Goal: Task Accomplishment & Management: Use online tool/utility

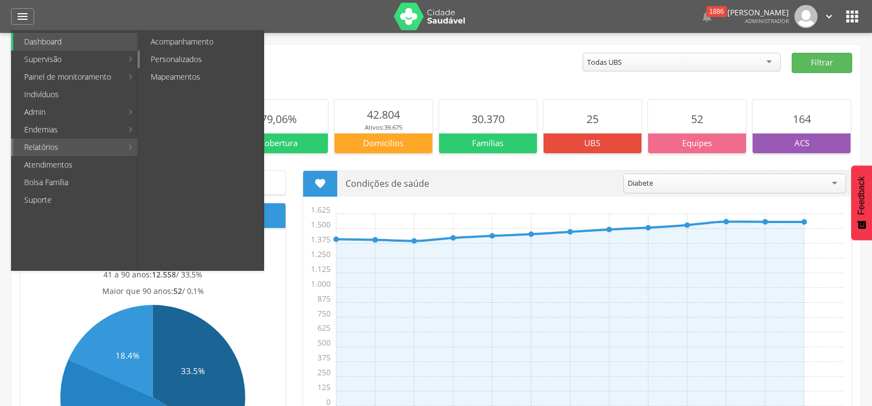
click at [187, 58] on link "Personalizados" at bounding box center [202, 60] width 124 height 18
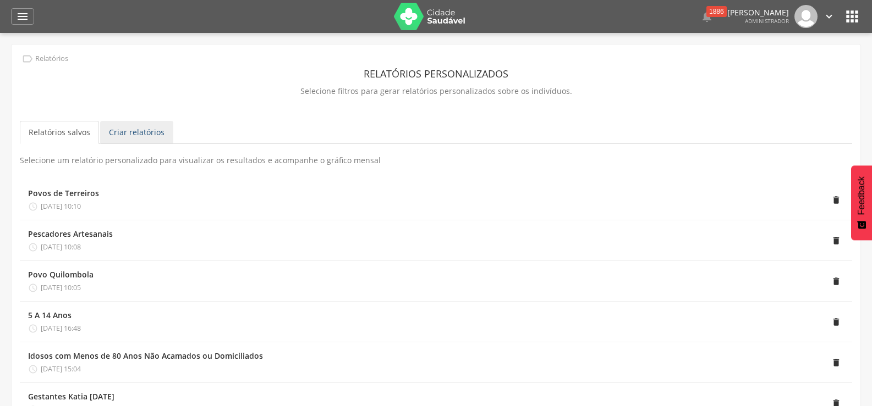
click at [146, 129] on link "Criar relatórios" at bounding box center [136, 132] width 73 height 23
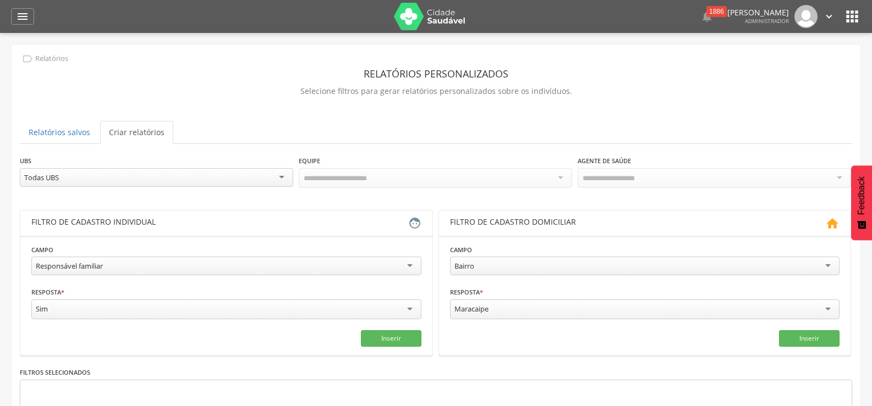
click at [411, 263] on div "Responsável familiar" at bounding box center [226, 266] width 390 height 19
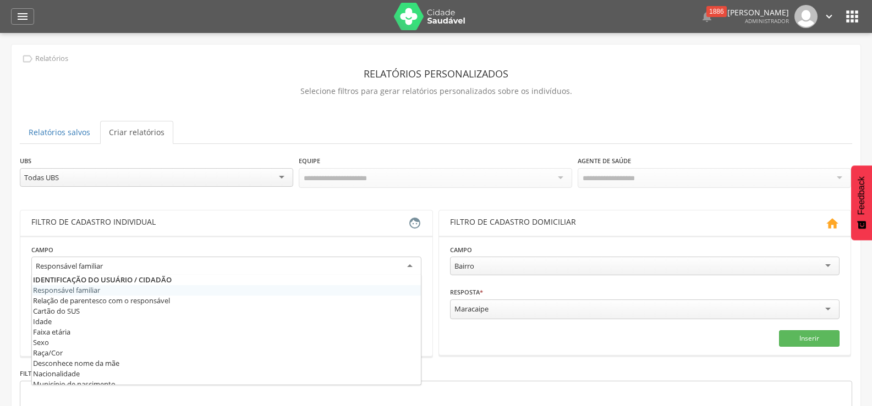
click at [409, 262] on div "Responsável familiar" at bounding box center [226, 267] width 390 height 20
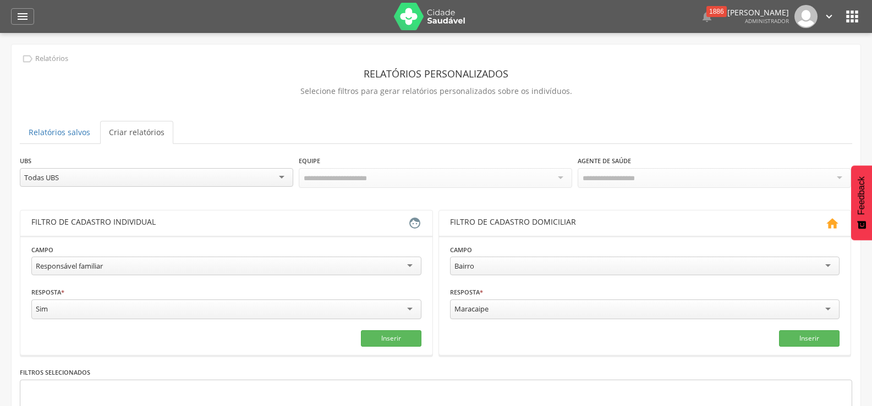
click at [344, 214] on header "Filtro de cadastro individual " at bounding box center [226, 223] width 412 height 25
click at [560, 177] on div at bounding box center [435, 178] width 273 height 20
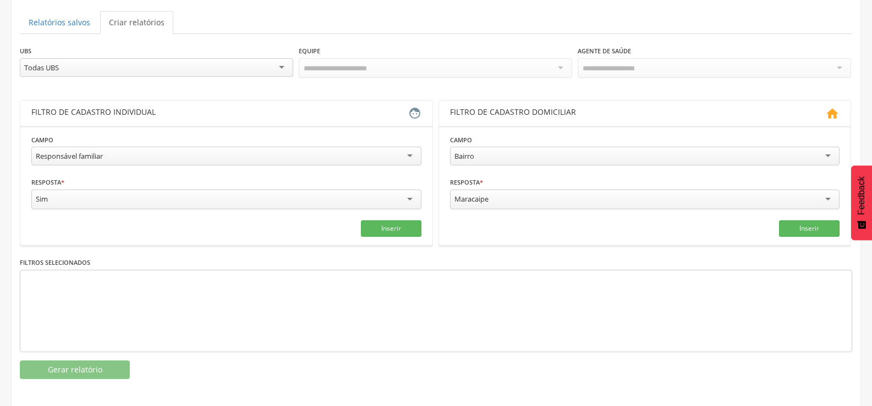
scroll to position [112, 0]
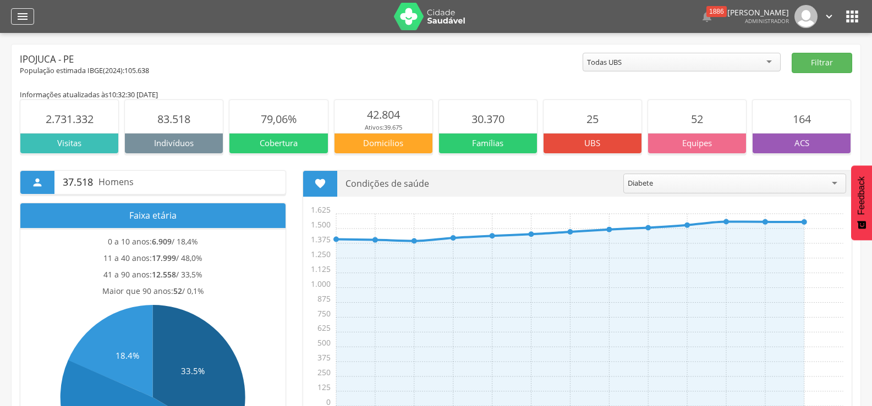
click at [23, 13] on icon "" at bounding box center [22, 16] width 13 height 13
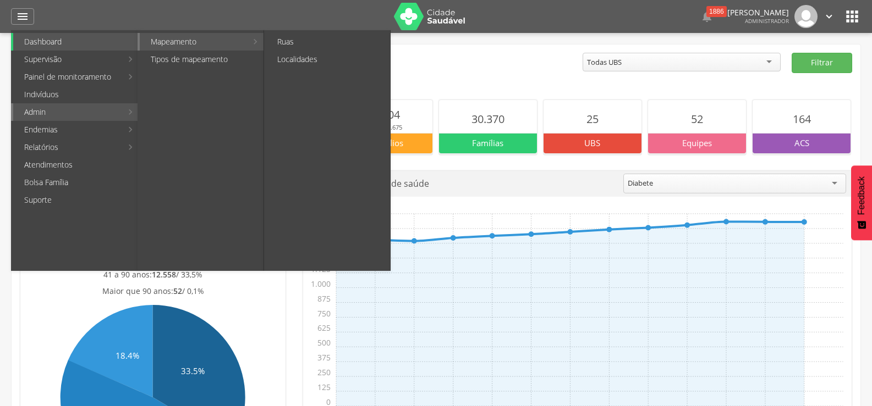
click at [213, 43] on link "Mapeamento" at bounding box center [193, 42] width 107 height 18
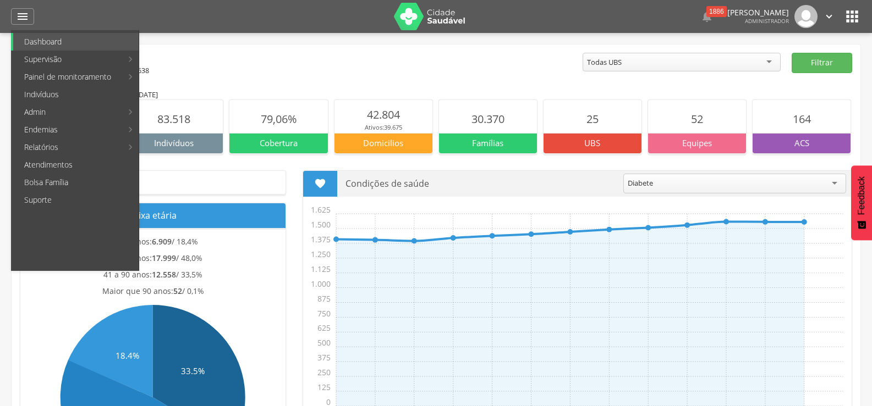
click at [847, 18] on icon "" at bounding box center [852, 17] width 18 height 18
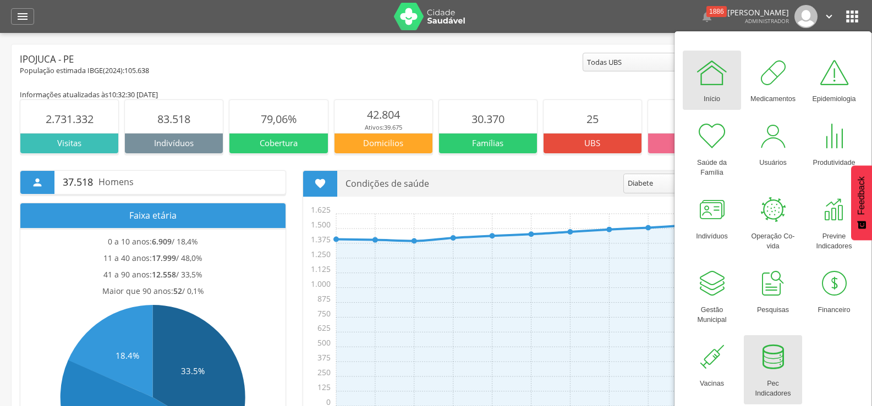
click at [770, 361] on div at bounding box center [772, 357] width 33 height 33
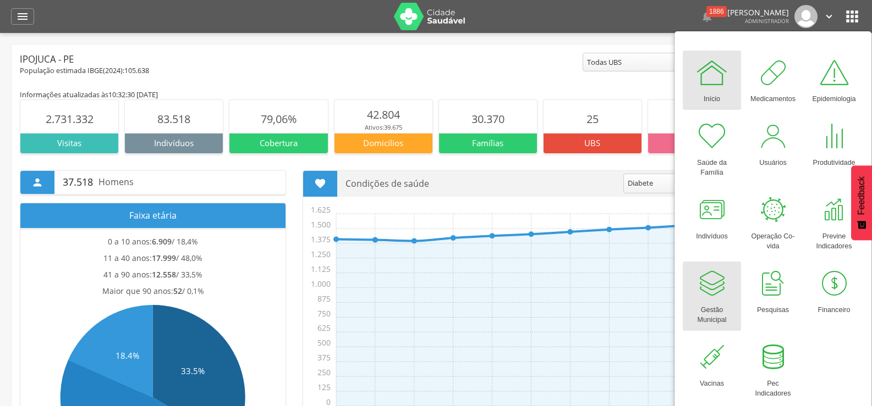
click at [707, 299] on div at bounding box center [711, 283] width 33 height 33
